Goal: Information Seeking & Learning: Learn about a topic

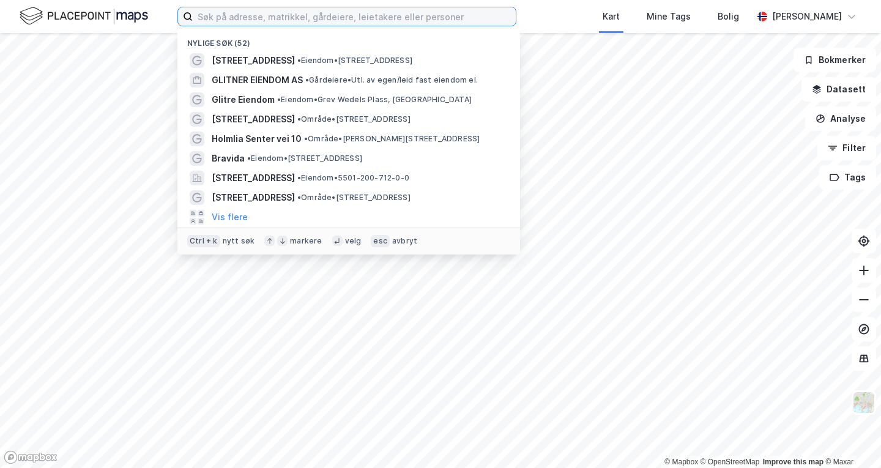
click at [360, 15] on input at bounding box center [354, 16] width 323 height 18
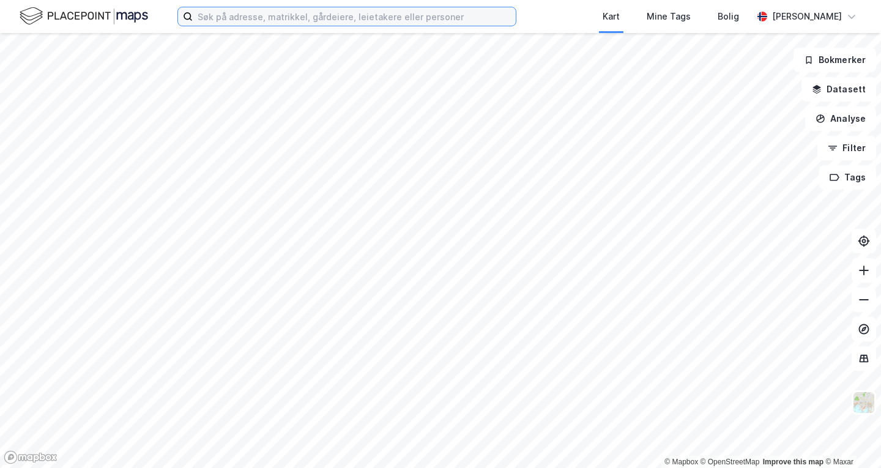
click at [408, 19] on input at bounding box center [354, 16] width 323 height 18
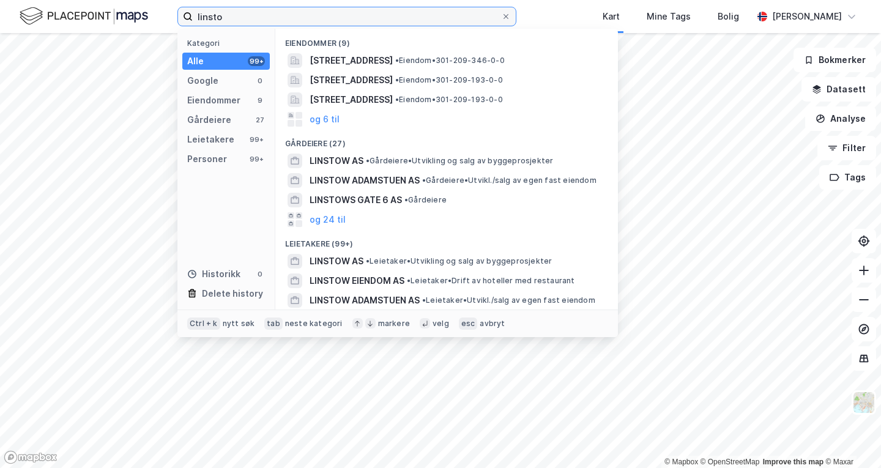
type input "linstow"
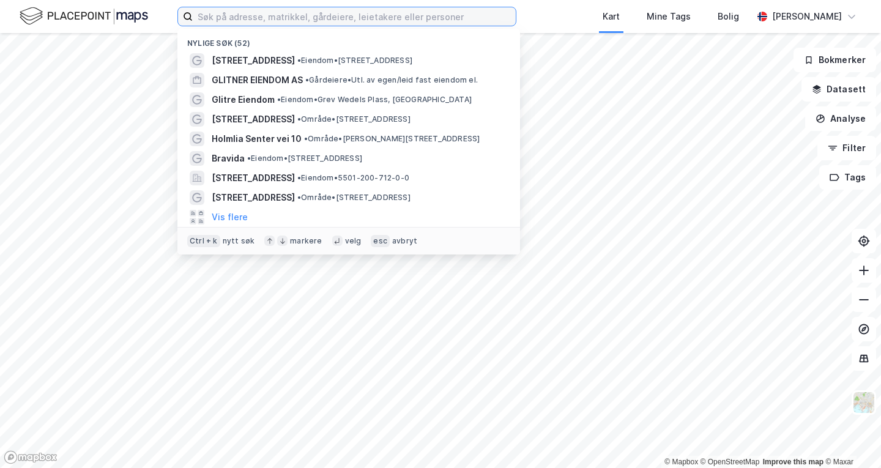
paste input "linstow"
type input "linstow"
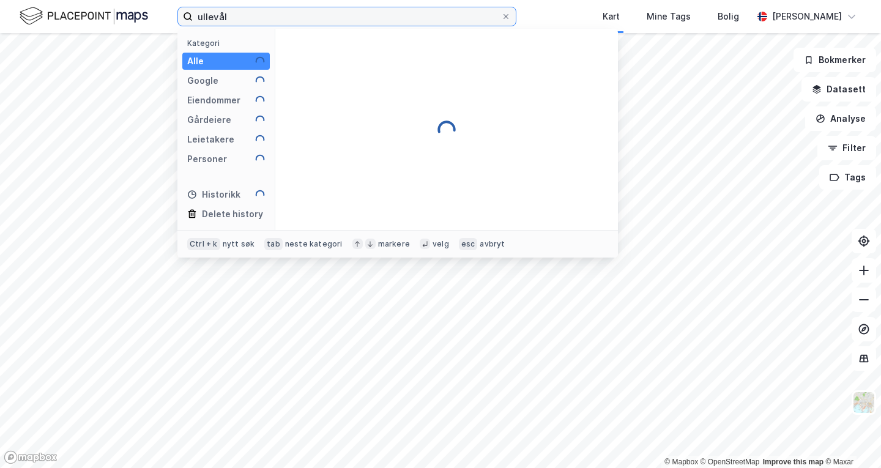
type input "ullevåls"
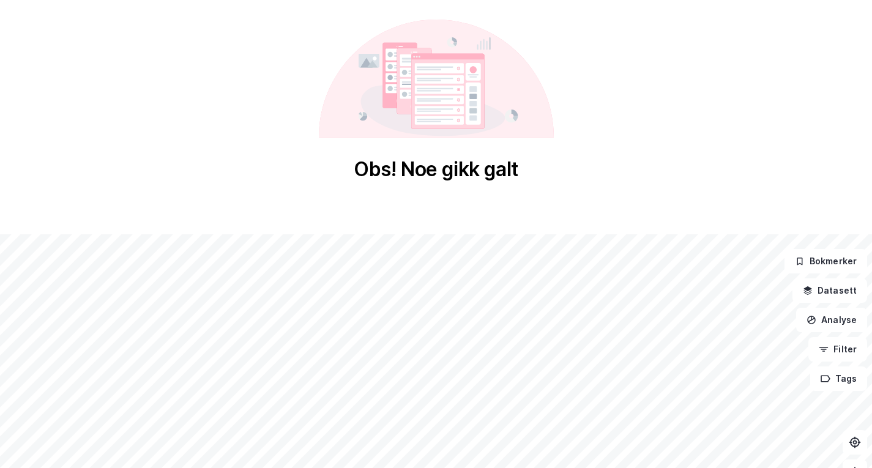
scroll to position [201, 0]
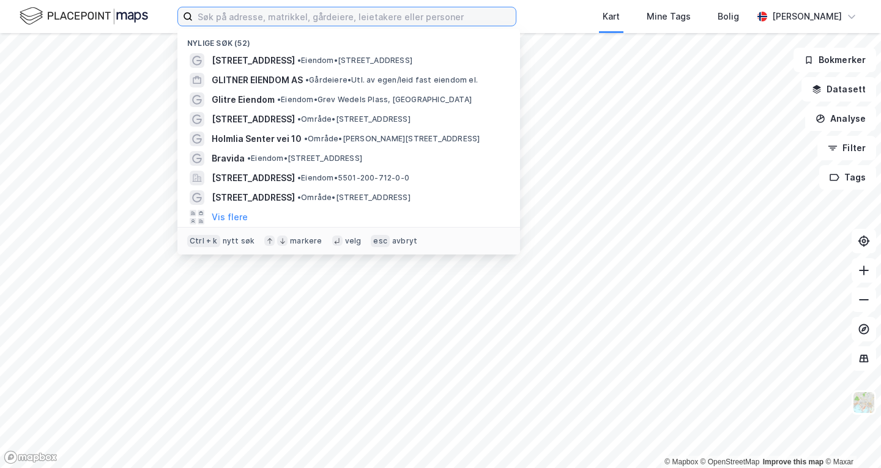
click at [381, 10] on input at bounding box center [354, 16] width 323 height 18
paste input "ullevålsveien 76"
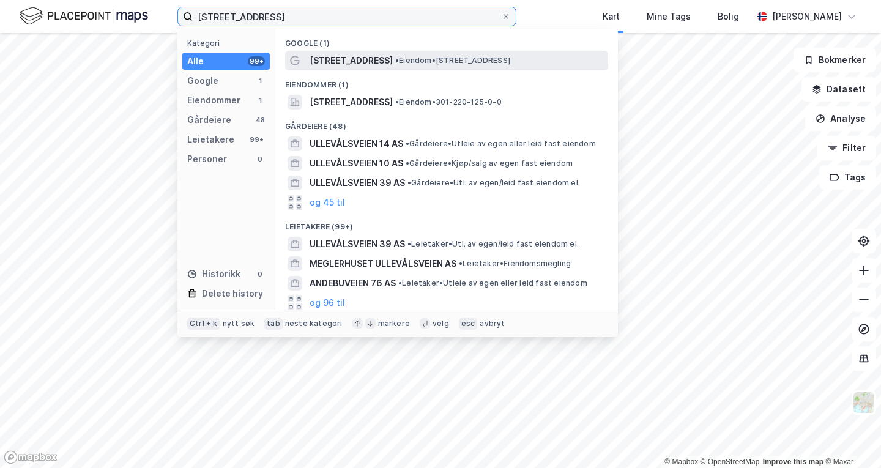
type input "ullevålsveien 76"
click at [431, 63] on span "• Eiendom • Ullevålsveien 76, 0454 Oslo" at bounding box center [452, 61] width 115 height 10
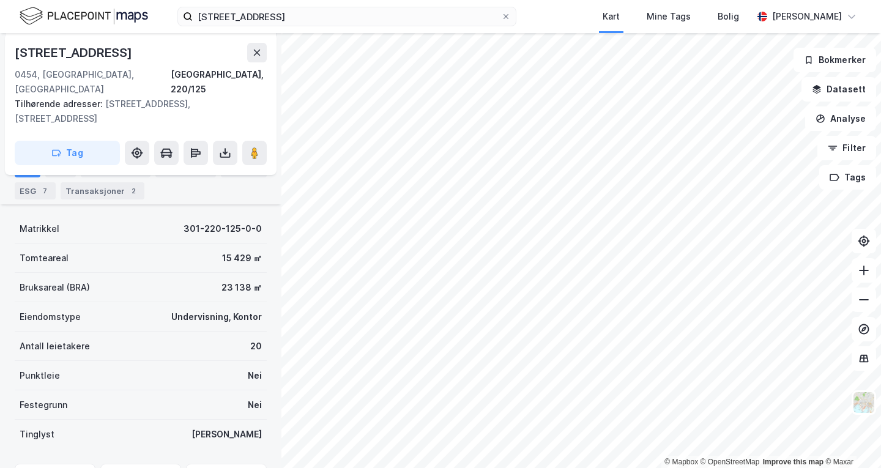
scroll to position [166, 0]
click at [50, 170] on div "Eiere" at bounding box center [60, 169] width 31 height 17
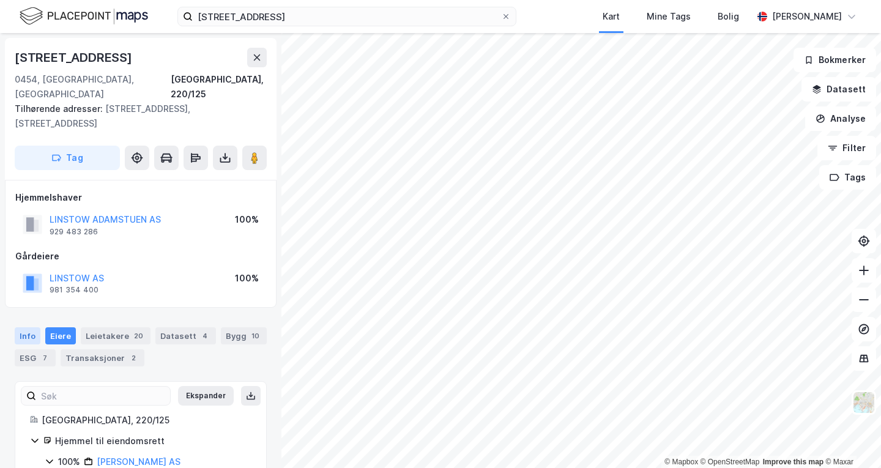
click at [23, 327] on div "Info" at bounding box center [28, 335] width 26 height 17
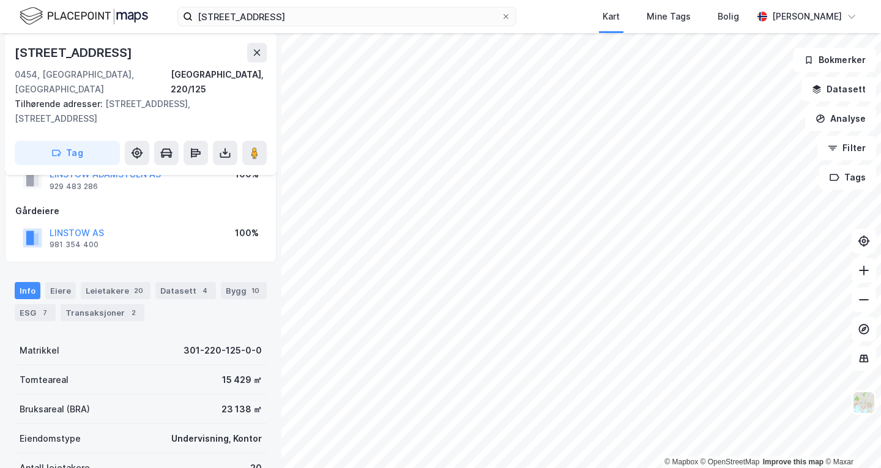
scroll to position [45, 0]
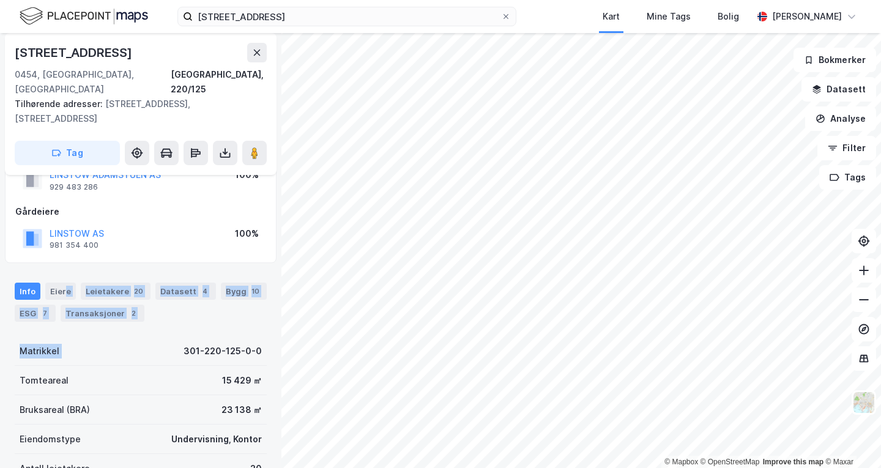
drag, startPoint x: 63, startPoint y: 261, endPoint x: 157, endPoint y: 329, distance: 116.2
click at [163, 285] on div "Info Eiere Leietakere 20 Datasett 4 Bygg 10 ESG 7 Transaksjoner 2" at bounding box center [141, 302] width 252 height 39
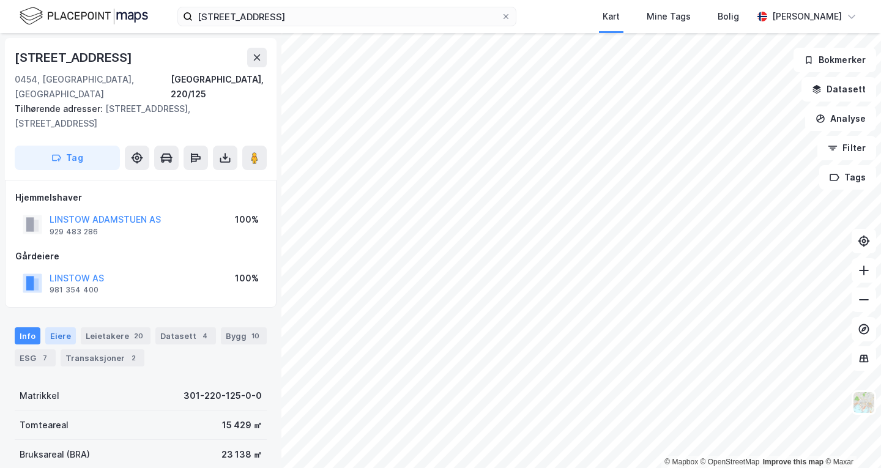
click at [61, 327] on div "Eiere" at bounding box center [60, 335] width 31 height 17
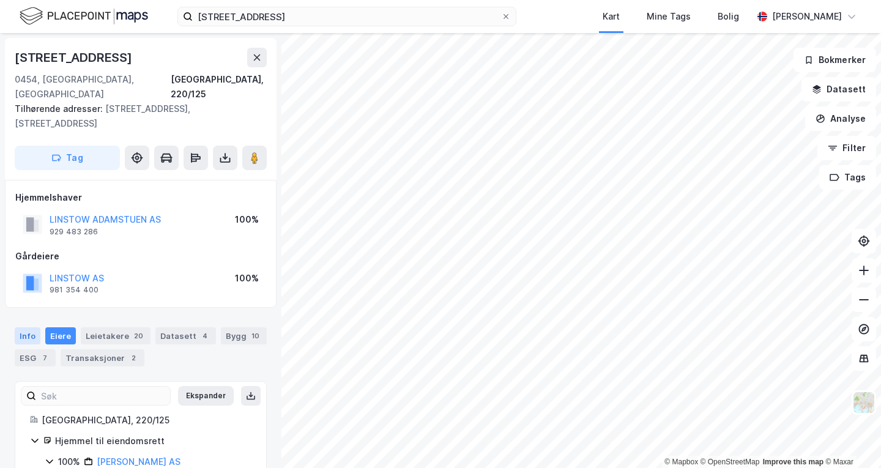
click at [31, 327] on div "Info" at bounding box center [28, 335] width 26 height 17
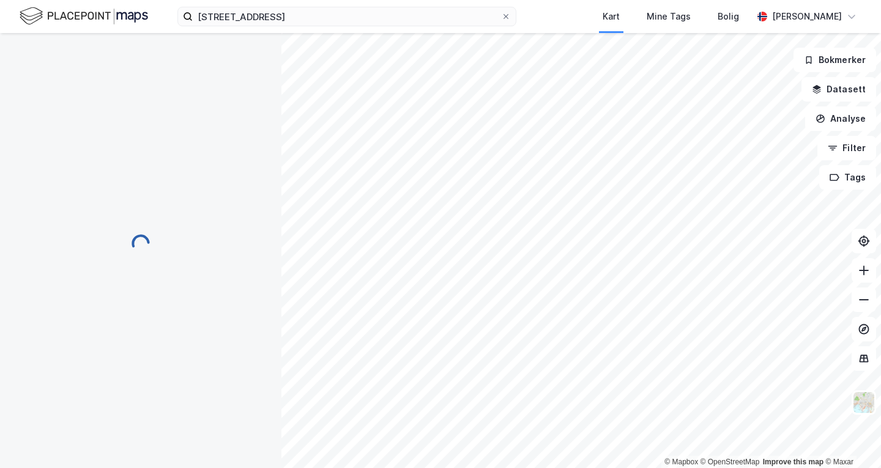
scroll to position [12, 0]
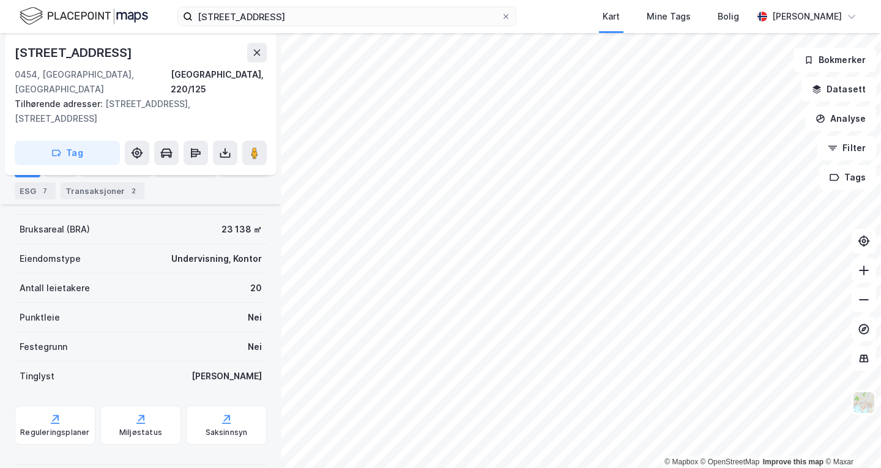
scroll to position [224, 0]
click at [56, 173] on div "Eiere" at bounding box center [60, 168] width 31 height 17
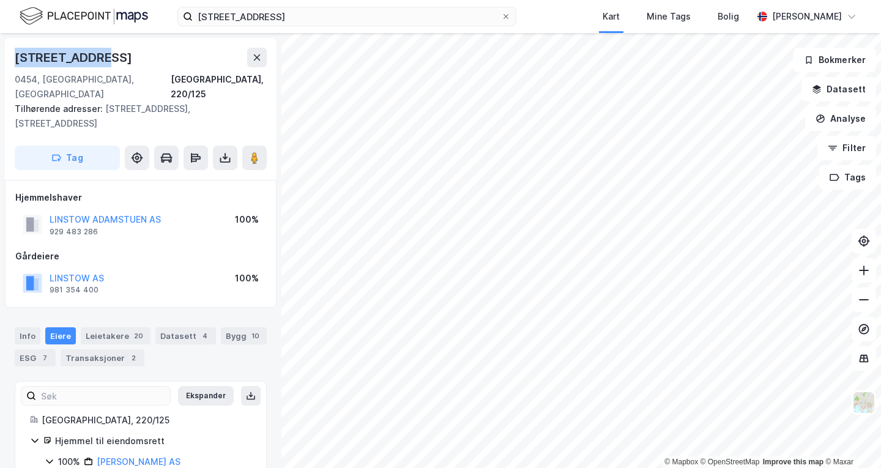
drag, startPoint x: 91, startPoint y: 58, endPoint x: 0, endPoint y: 58, distance: 91.2
click at [0, 58] on div "Ullevålsveien 72 0454, Oslo, Oslo Oslo, 220/125 Tilhørende adresser: Ullevålsve…" at bounding box center [140, 250] width 281 height 435
copy div "Ullevålsveien"
click at [26, 327] on div "Info" at bounding box center [28, 335] width 26 height 17
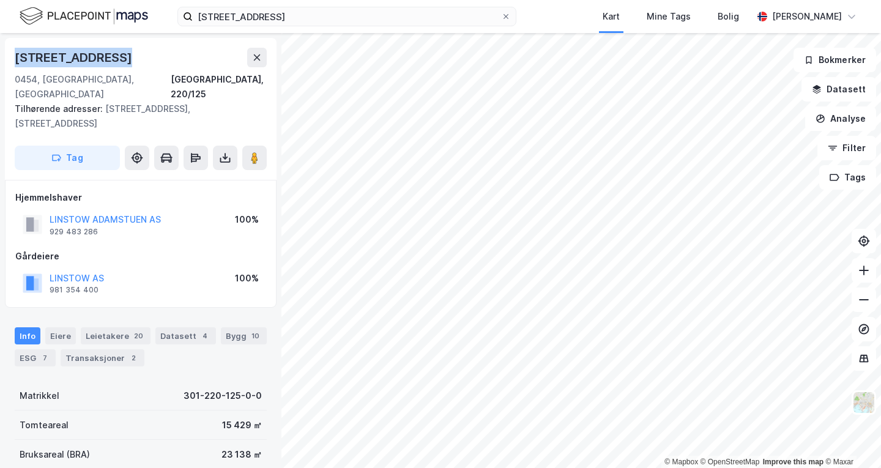
drag, startPoint x: 130, startPoint y: 53, endPoint x: 0, endPoint y: 52, distance: 130.3
click at [0, 52] on div "Ullevålsveien 72 0454, Oslo, Oslo Oslo, 220/125 Tilhørende adresser: Ullevålsve…" at bounding box center [140, 250] width 281 height 435
copy div "Ullevålsveien 72"
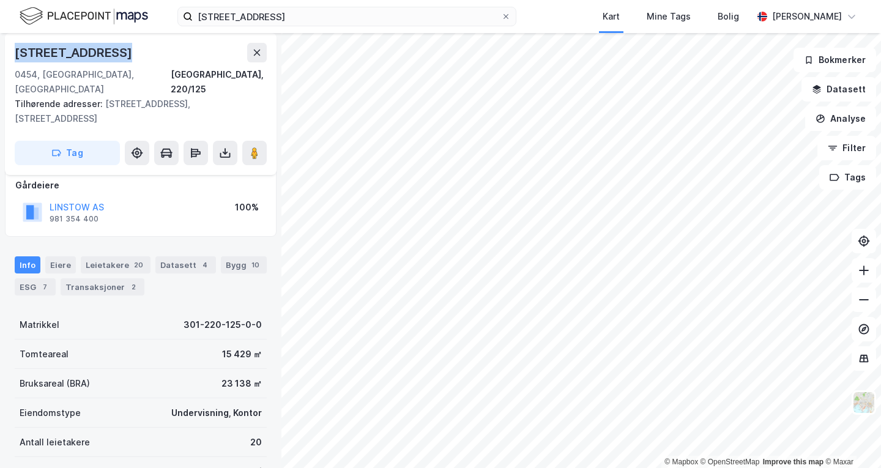
scroll to position [75, 0]
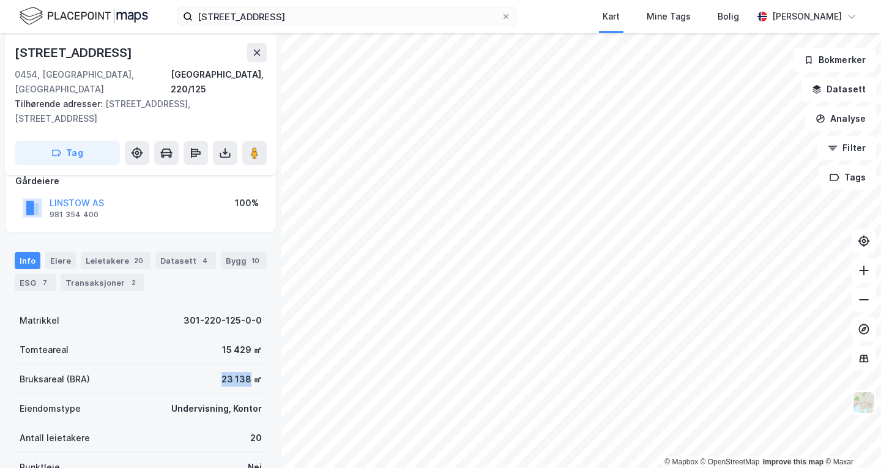
drag, startPoint x: 197, startPoint y: 351, endPoint x: 240, endPoint y: 350, distance: 43.5
click at [240, 365] on div "Bruksareal (BRA) 23 138 ㎡" at bounding box center [141, 379] width 252 height 29
copy div "23 138"
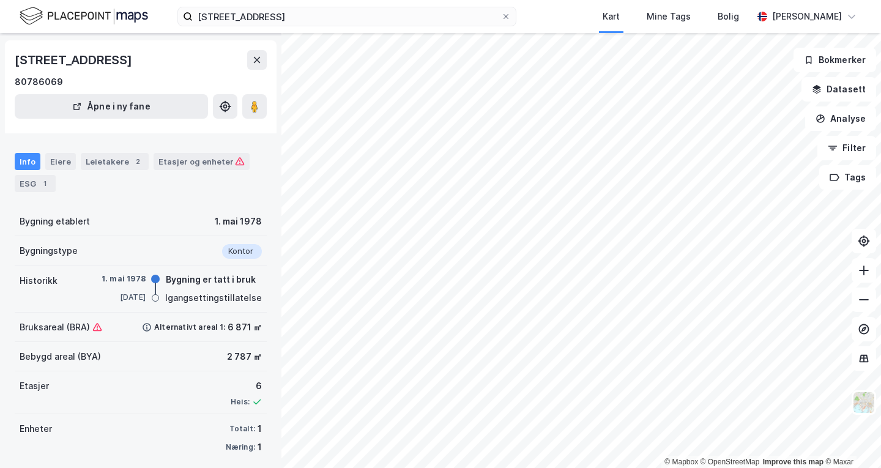
scroll to position [44, 0]
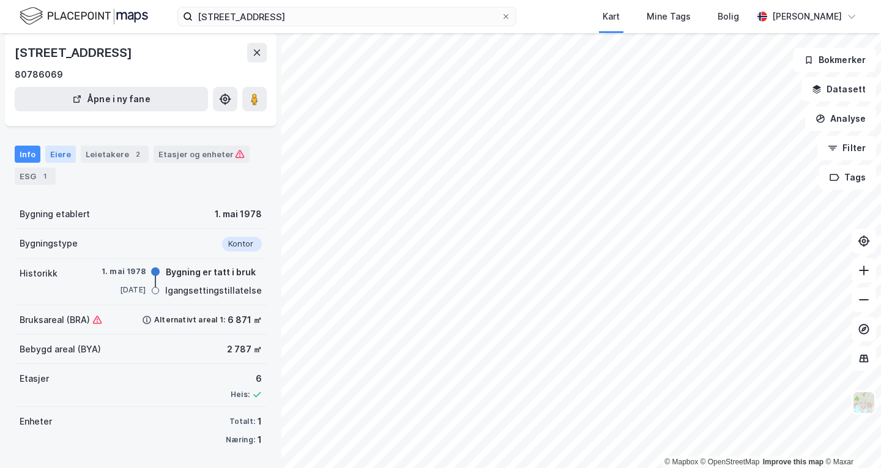
click at [56, 151] on div "Eiere" at bounding box center [60, 154] width 31 height 17
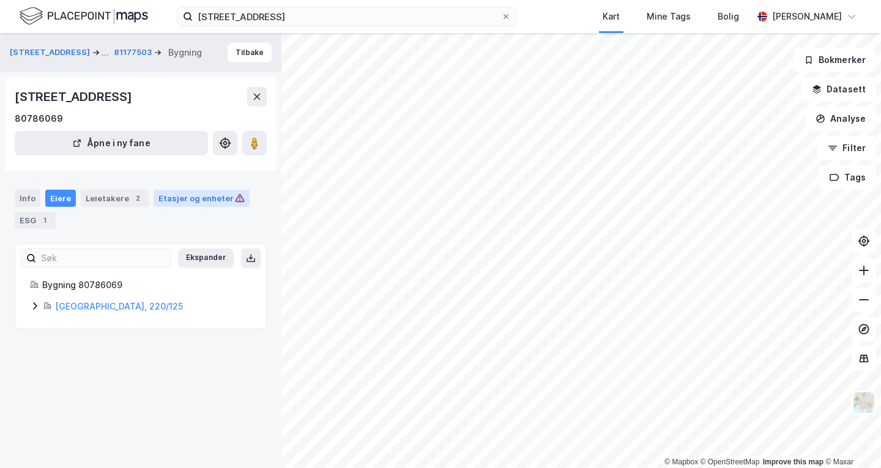
click at [175, 199] on div "Etasjer og enheter" at bounding box center [201, 198] width 86 height 11
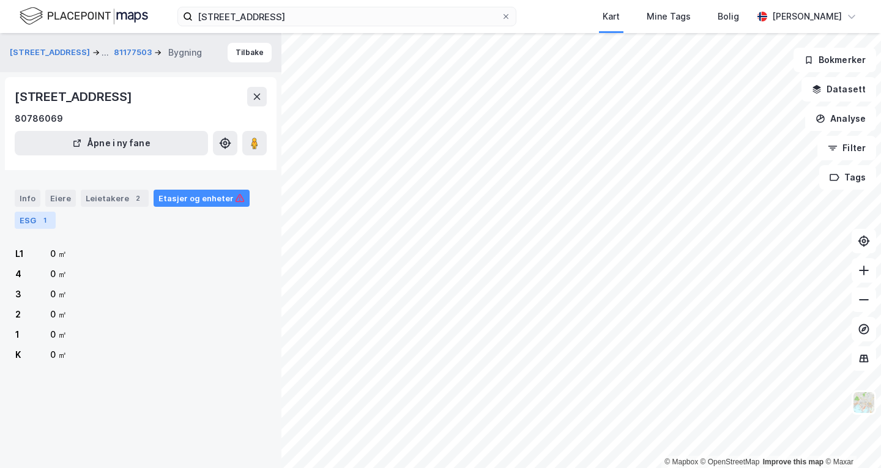
click at [39, 221] on div "1" at bounding box center [45, 220] width 12 height 12
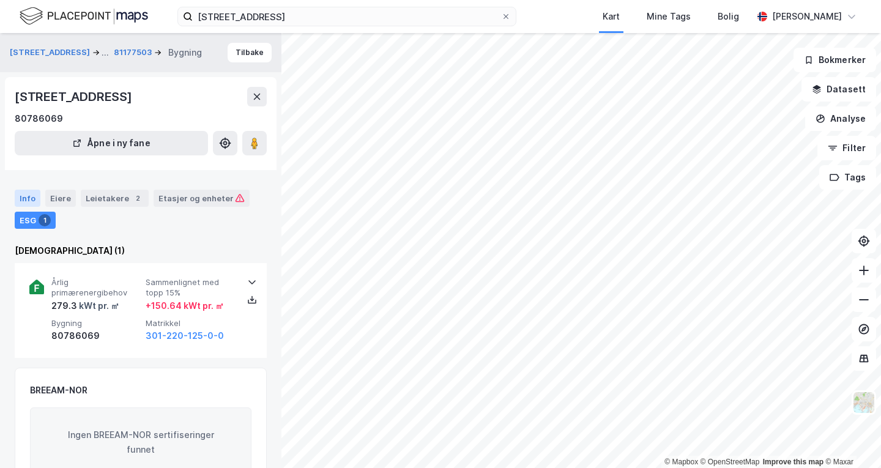
click at [28, 191] on div "Info" at bounding box center [28, 198] width 26 height 17
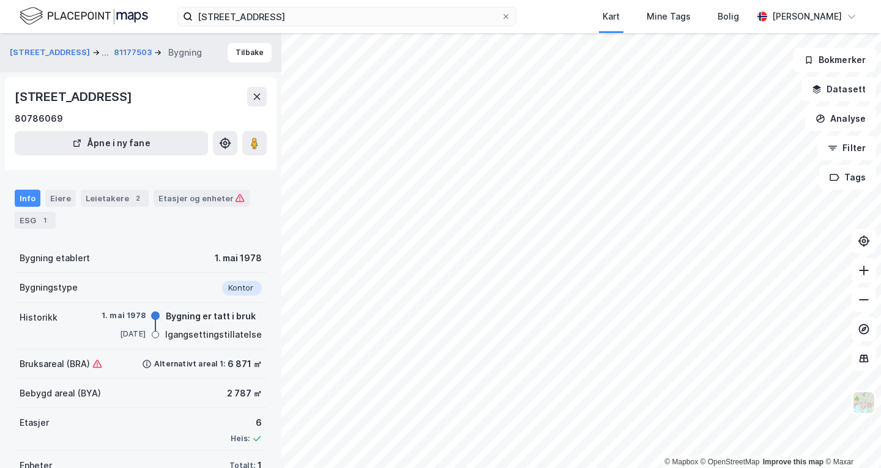
scroll to position [44, 0]
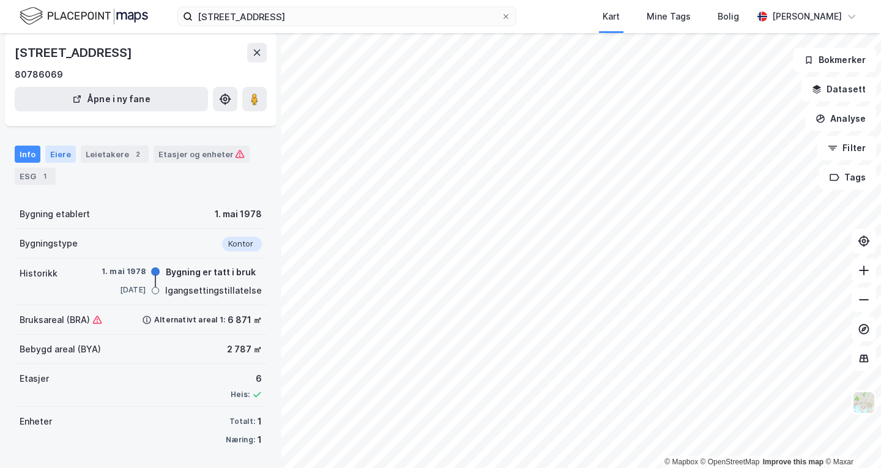
click at [54, 146] on div "Eiere" at bounding box center [60, 154] width 31 height 17
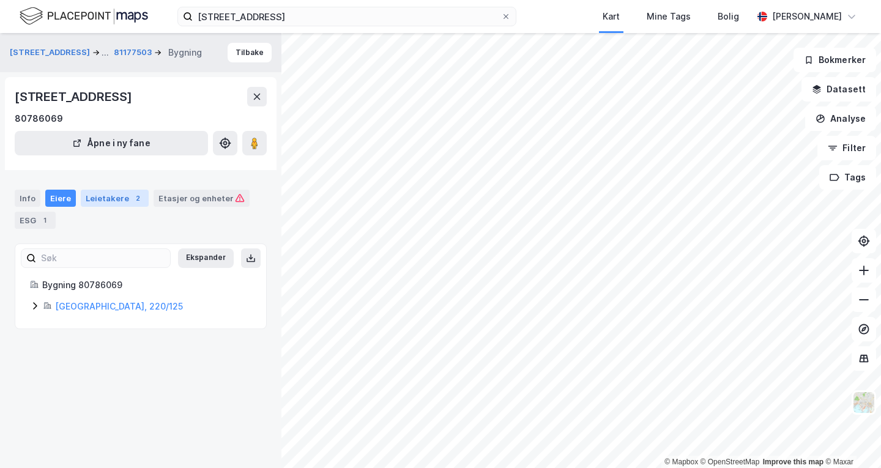
click at [102, 194] on div "Leietakere 2" at bounding box center [115, 198] width 68 height 17
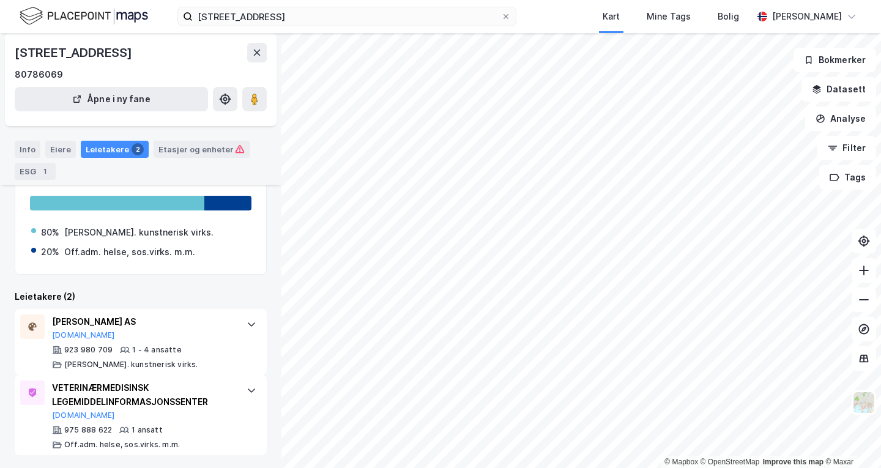
scroll to position [124, 0]
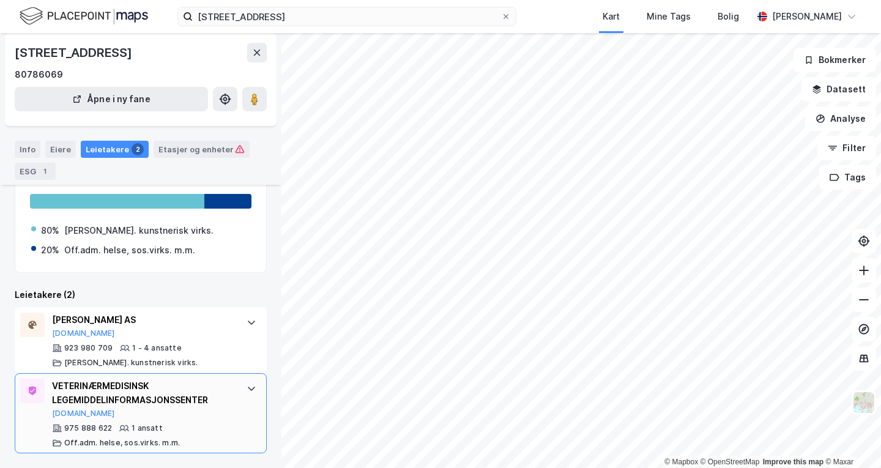
click at [102, 393] on div "VETERINÆRMEDISINSK LEGEMIDDELINFORMASJONSSENTER" at bounding box center [143, 393] width 182 height 29
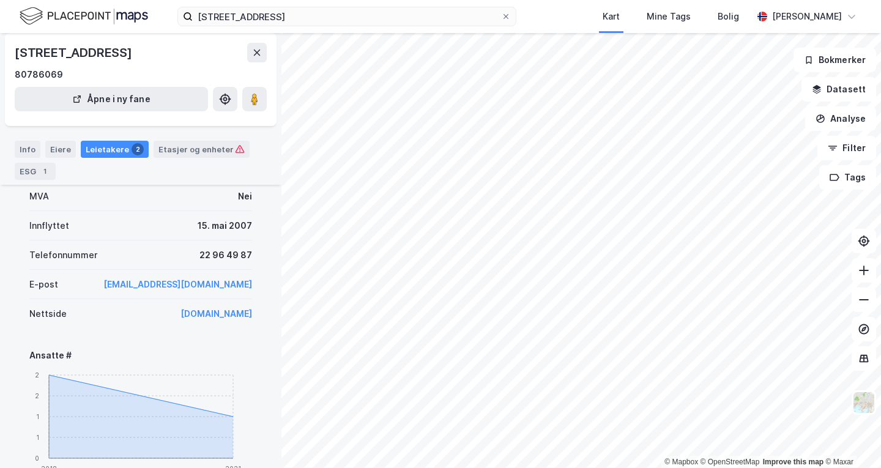
scroll to position [549, 0]
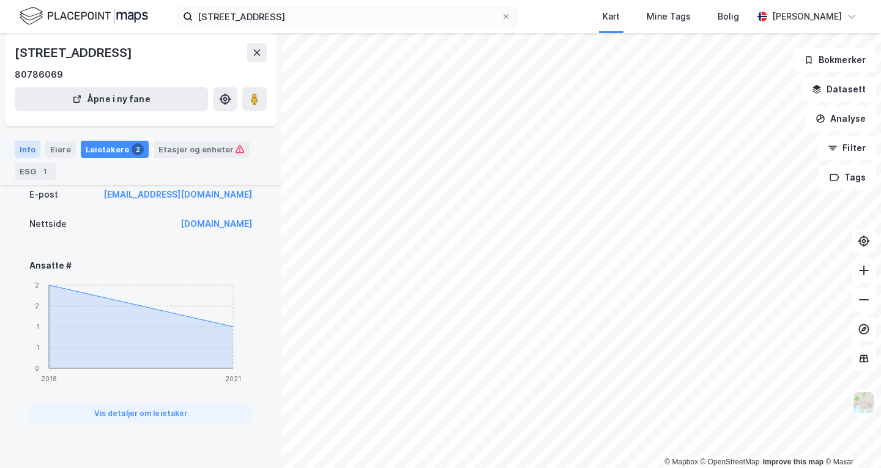
click at [23, 152] on div "Info" at bounding box center [28, 149] width 26 height 17
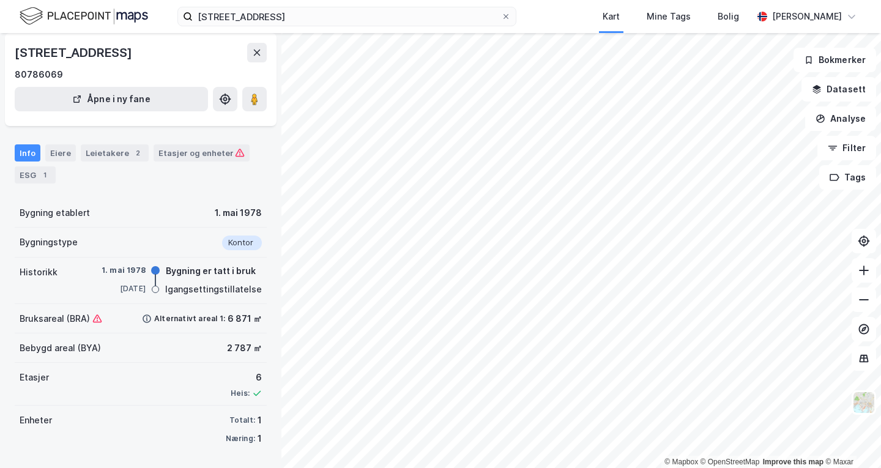
scroll to position [44, 0]
